Goal: Task Accomplishment & Management: Use online tool/utility

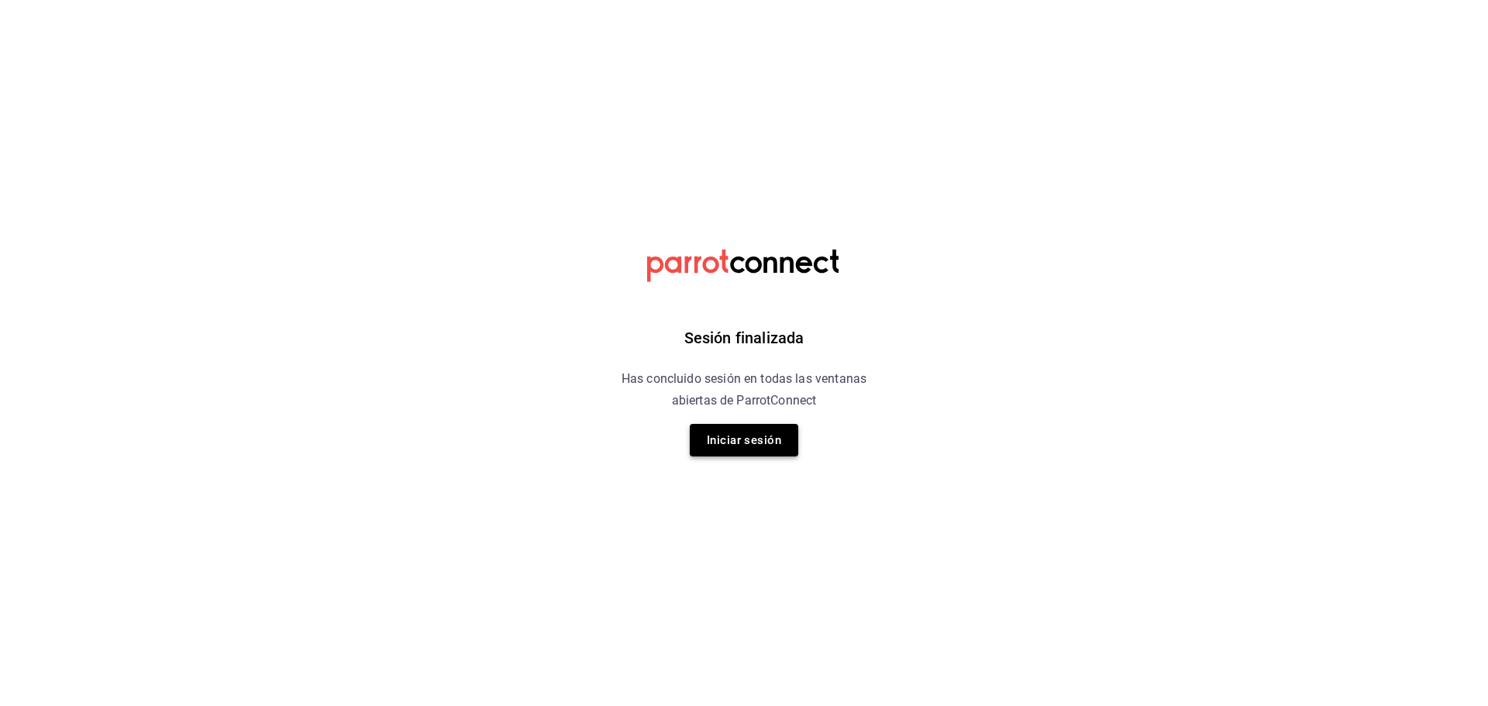
click at [750, 454] on button "Iniciar sesión" at bounding box center [744, 440] width 108 height 33
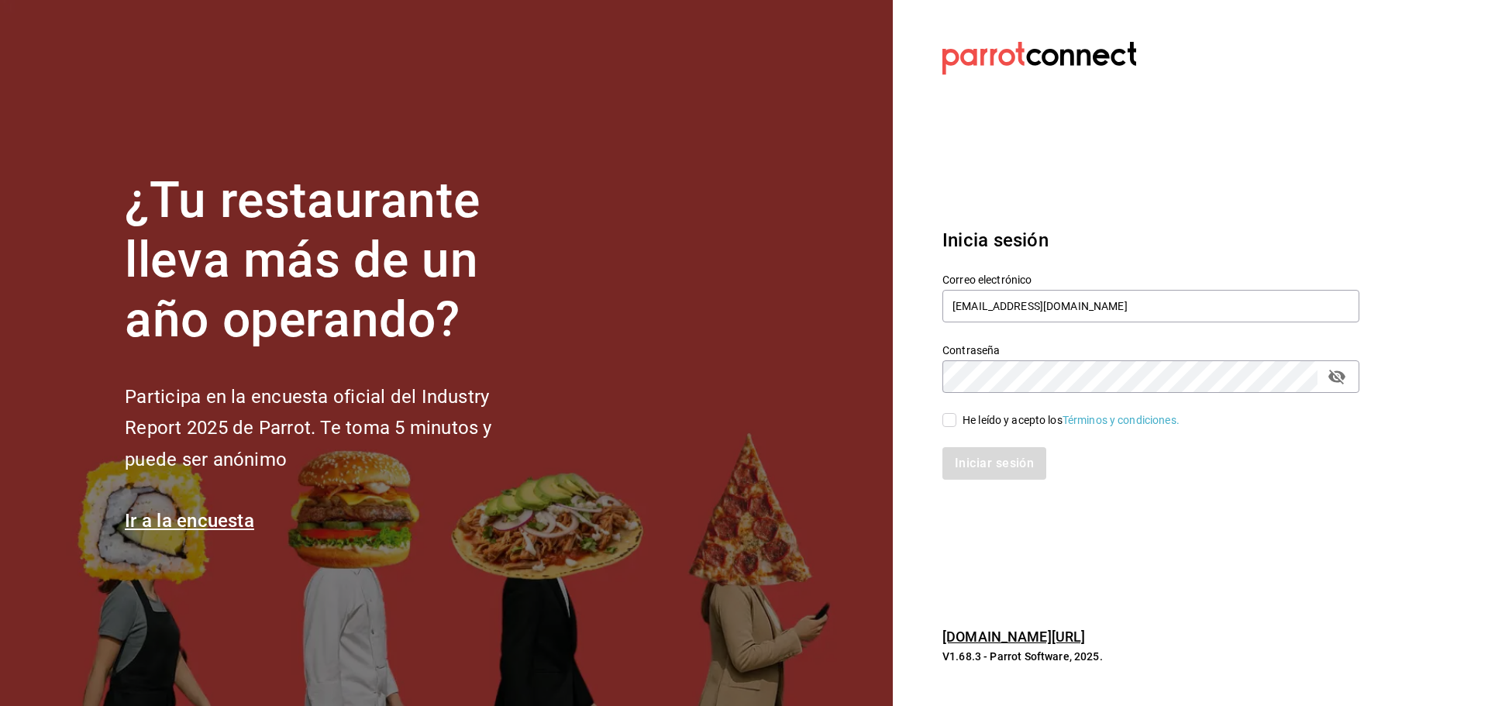
click at [986, 413] on div "He leído y acepto los Términos y condiciones." at bounding box center [1070, 420] width 217 height 16
click at [956, 413] on input "He leído y acepto los Términos y condiciones." at bounding box center [949, 420] width 14 height 14
checkbox input "true"
click at [993, 453] on button "Iniciar sesión" at bounding box center [994, 463] width 105 height 33
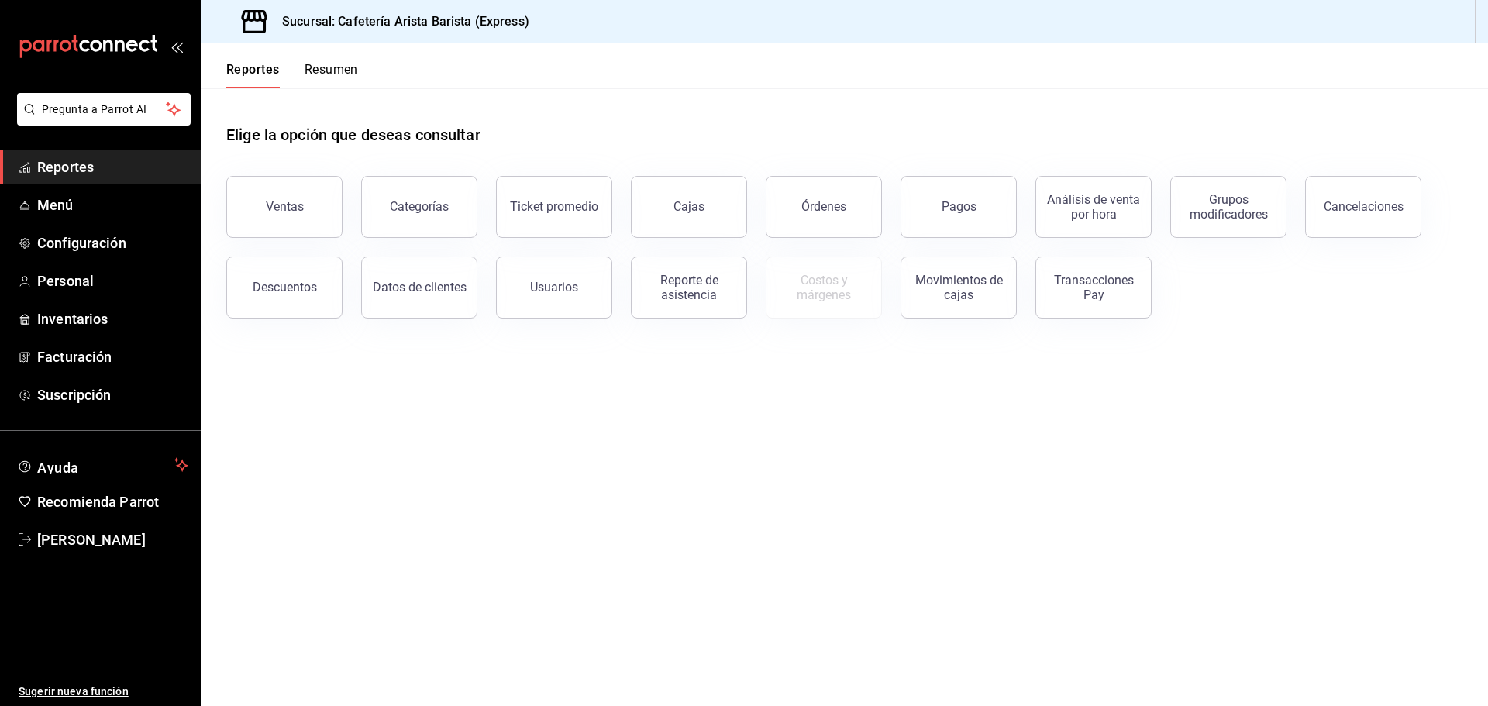
click at [327, 59] on div "Reportes Resumen" at bounding box center [279, 65] width 157 height 45
click at [333, 68] on button "Resumen" at bounding box center [331, 75] width 53 height 26
